Goal: Task Accomplishment & Management: Use online tool/utility

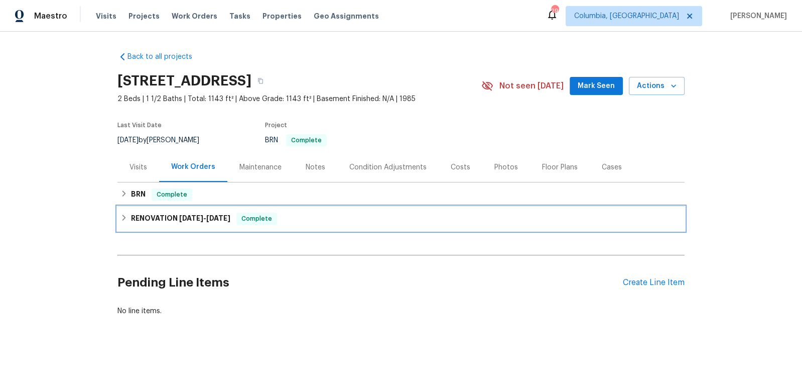
click at [194, 211] on div "RENOVATION [DATE] - [DATE] Complete" at bounding box center [401, 218] width 567 height 24
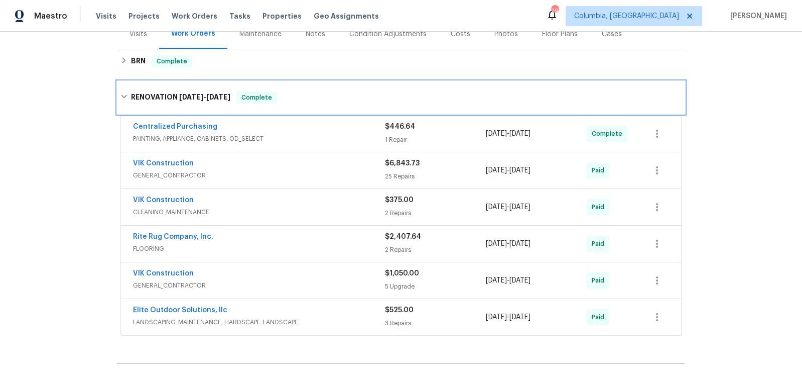
scroll to position [68, 0]
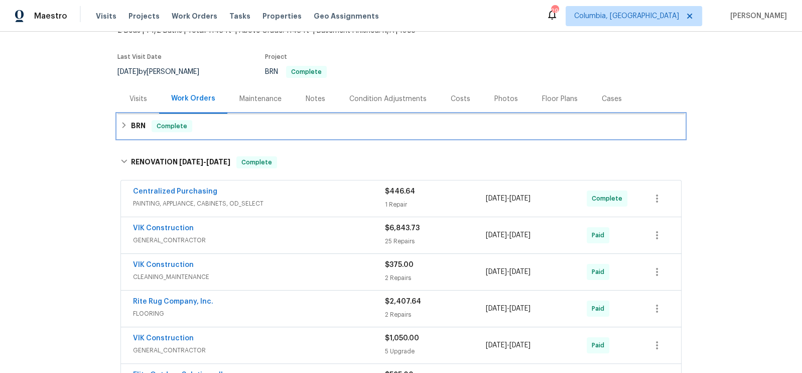
click at [142, 128] on h6 "BRN" at bounding box center [138, 126] width 15 height 12
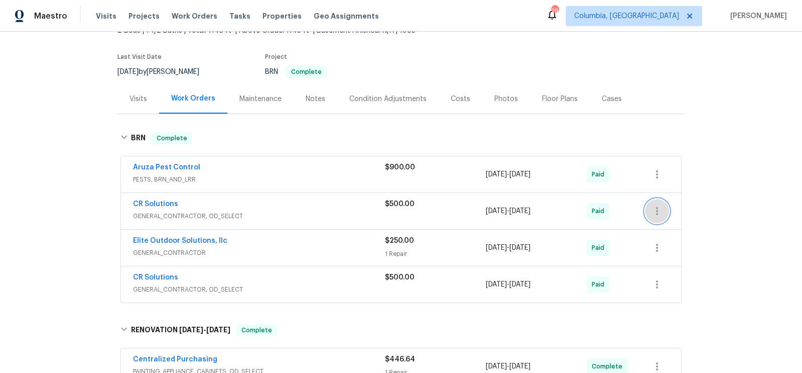
click at [657, 207] on icon "button" at bounding box center [657, 211] width 12 height 12
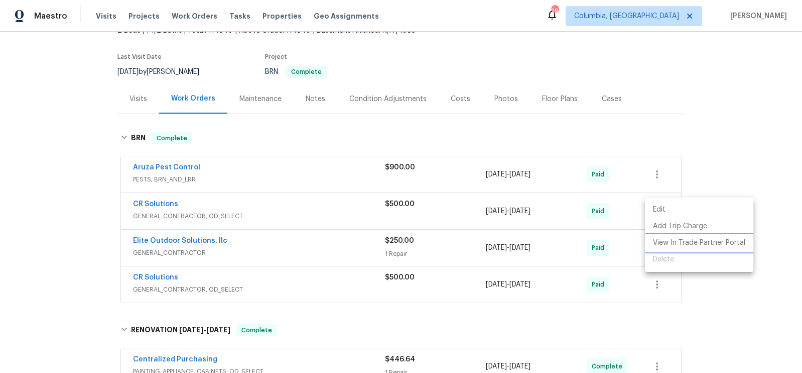
click at [671, 238] on li "View In Trade Partner Portal" at bounding box center [699, 243] width 108 height 17
click at [343, 283] on div at bounding box center [401, 186] width 802 height 373
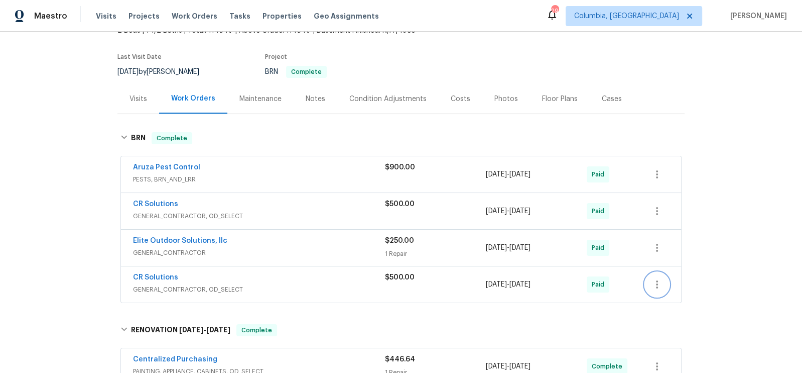
click at [660, 286] on icon "button" at bounding box center [657, 284] width 12 height 12
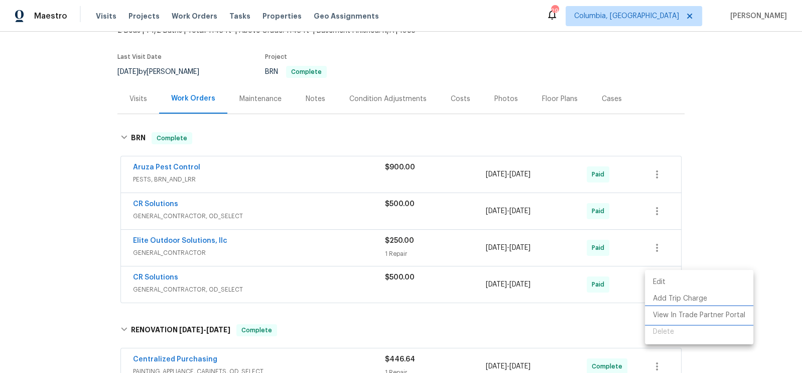
click at [670, 313] on li "View In Trade Partner Portal" at bounding box center [699, 315] width 108 height 17
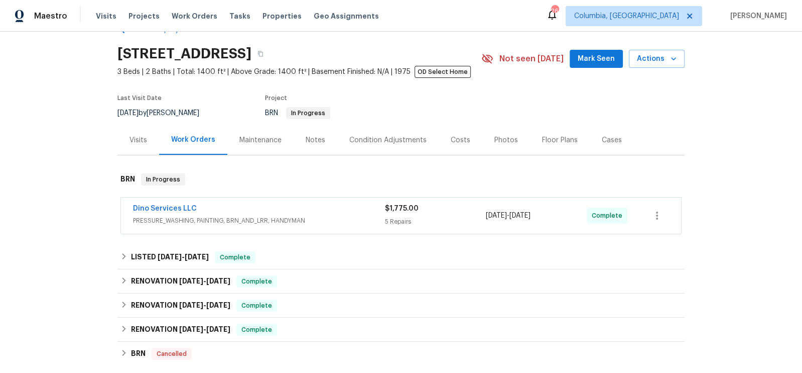
scroll to position [37, 0]
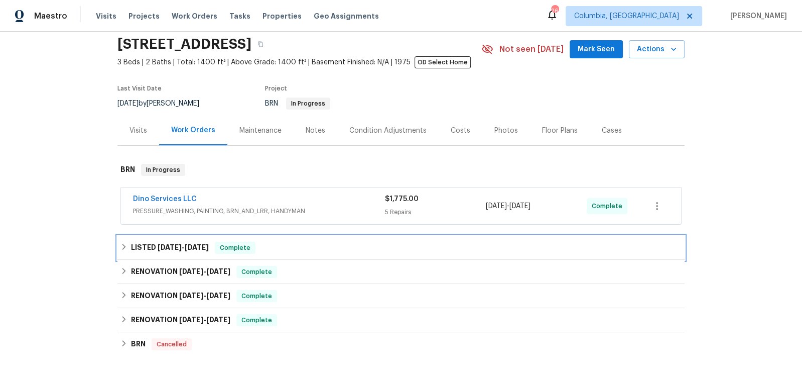
click at [200, 249] on span "7/28/25" at bounding box center [197, 247] width 24 height 7
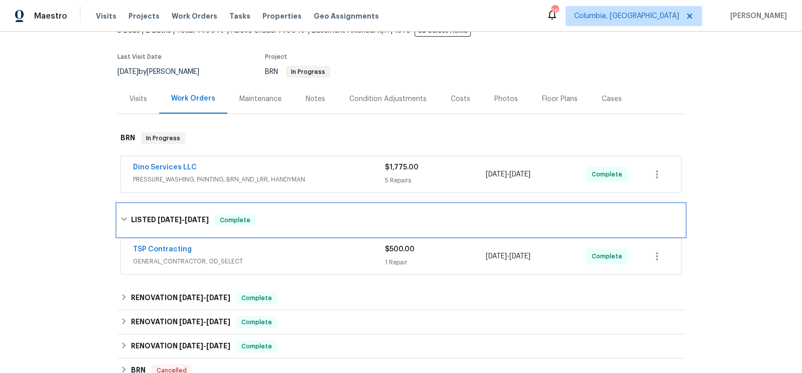
scroll to position [69, 0]
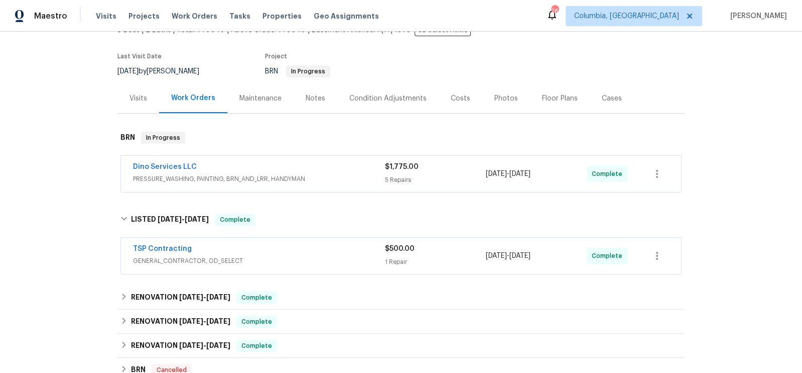
click at [178, 252] on span "TSP Contracting" at bounding box center [162, 249] width 59 height 10
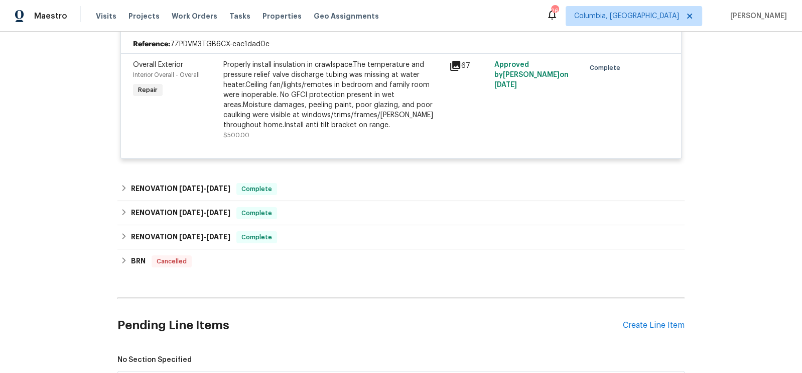
scroll to position [318, 0]
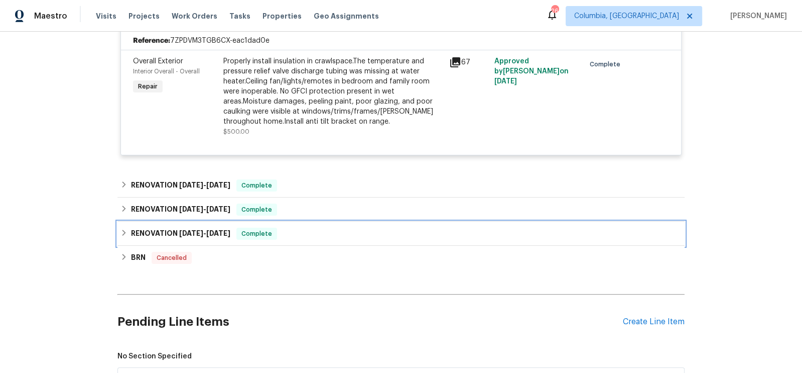
click at [150, 231] on h6 "RENOVATION 4/22/25 - 5/9/25" at bounding box center [180, 233] width 99 height 12
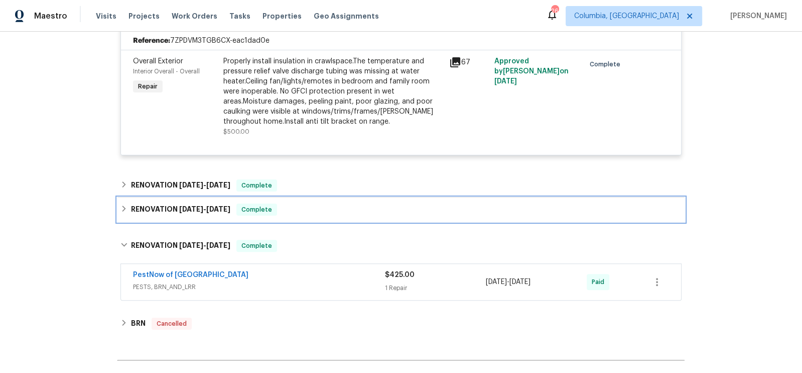
click at [161, 208] on h6 "RENOVATION 5/21/25 - 6/26/25" at bounding box center [180, 209] width 99 height 12
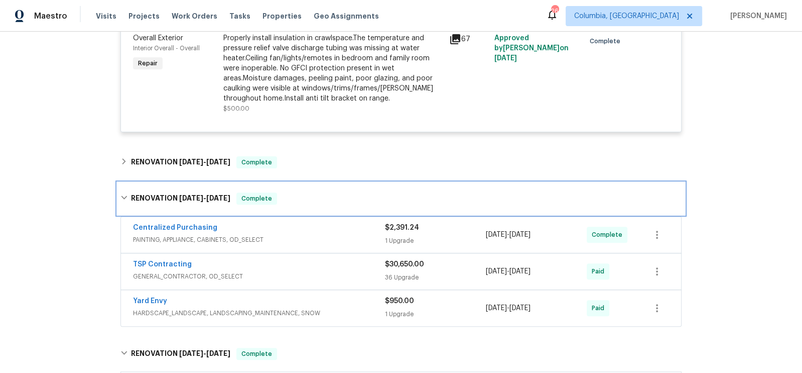
scroll to position [342, 0]
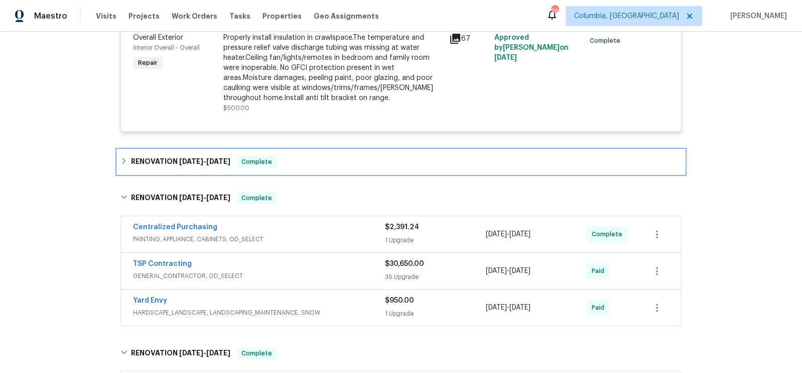
click at [163, 162] on h6 "RENOVATION 5/21/25 - 6/26/25" at bounding box center [180, 162] width 99 height 12
